Goal: Task Accomplishment & Management: Use online tool/utility

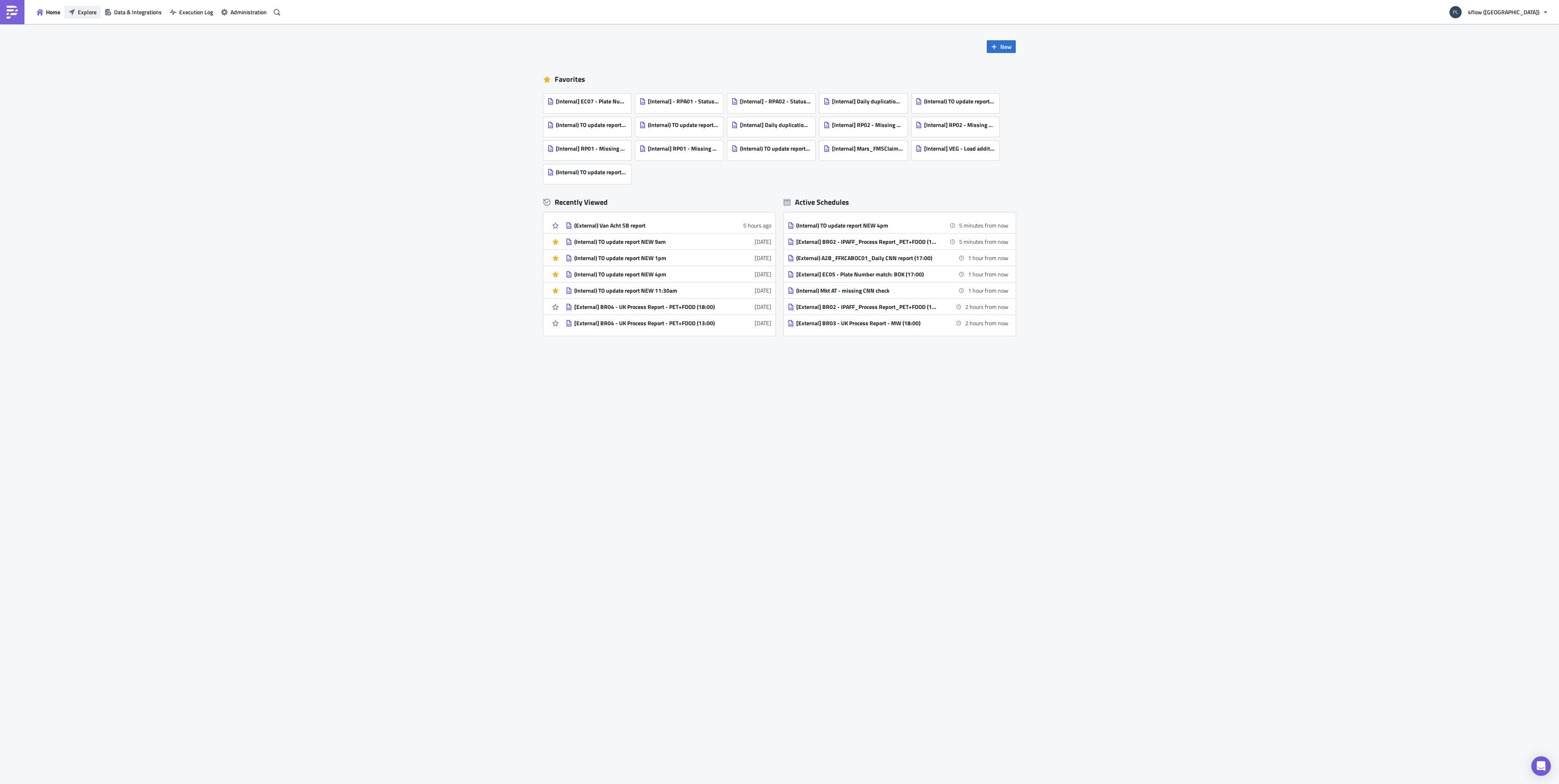
click at [93, 12] on span "Explore" at bounding box center [87, 12] width 19 height 8
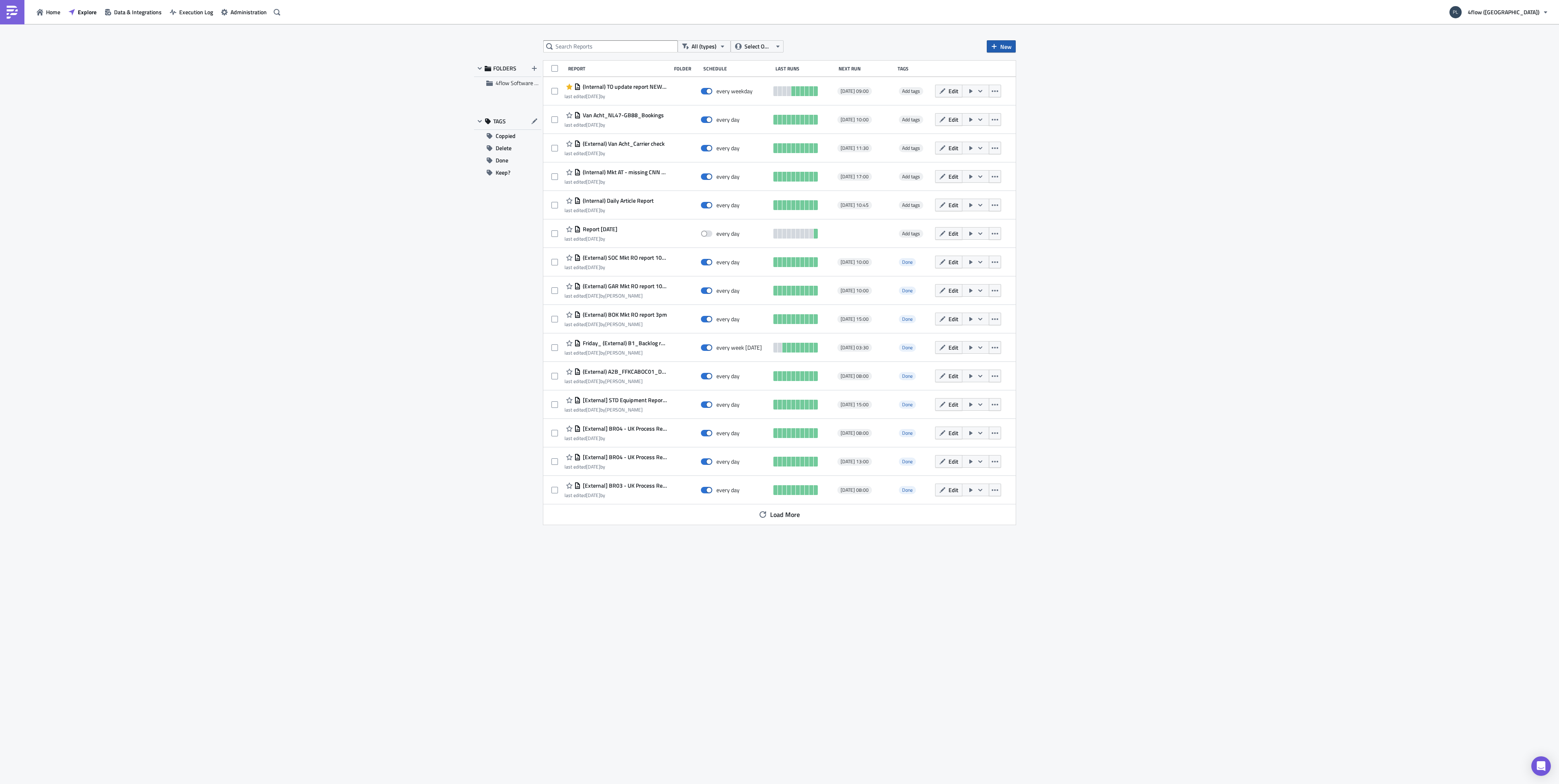
click at [1007, 47] on span "New" at bounding box center [1005, 47] width 12 height 8
click at [1015, 65] on div "Report" at bounding box center [1028, 66] width 54 height 8
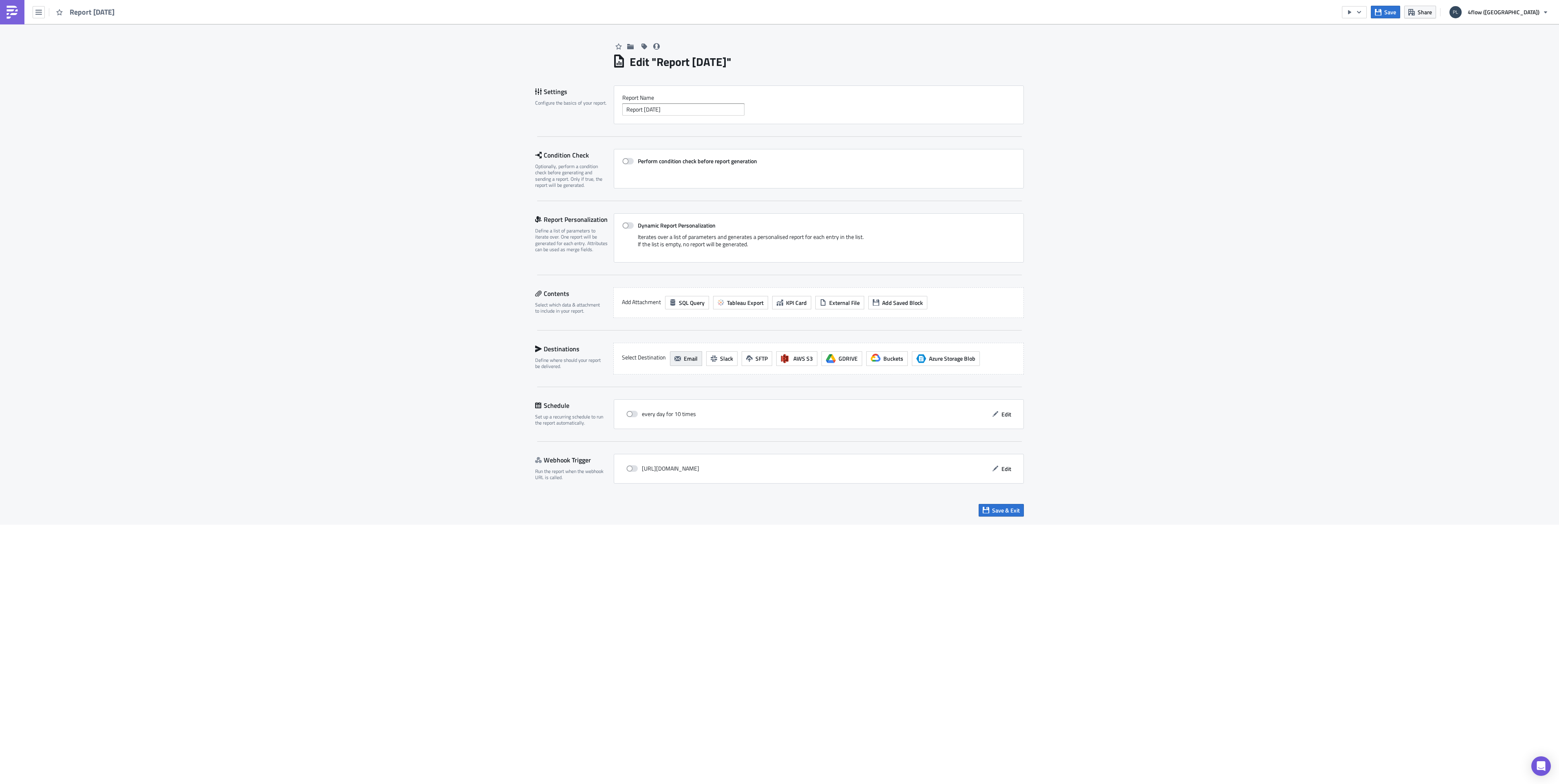
click at [686, 359] on span "Email" at bounding box center [691, 358] width 14 height 8
